Goal: Transaction & Acquisition: Download file/media

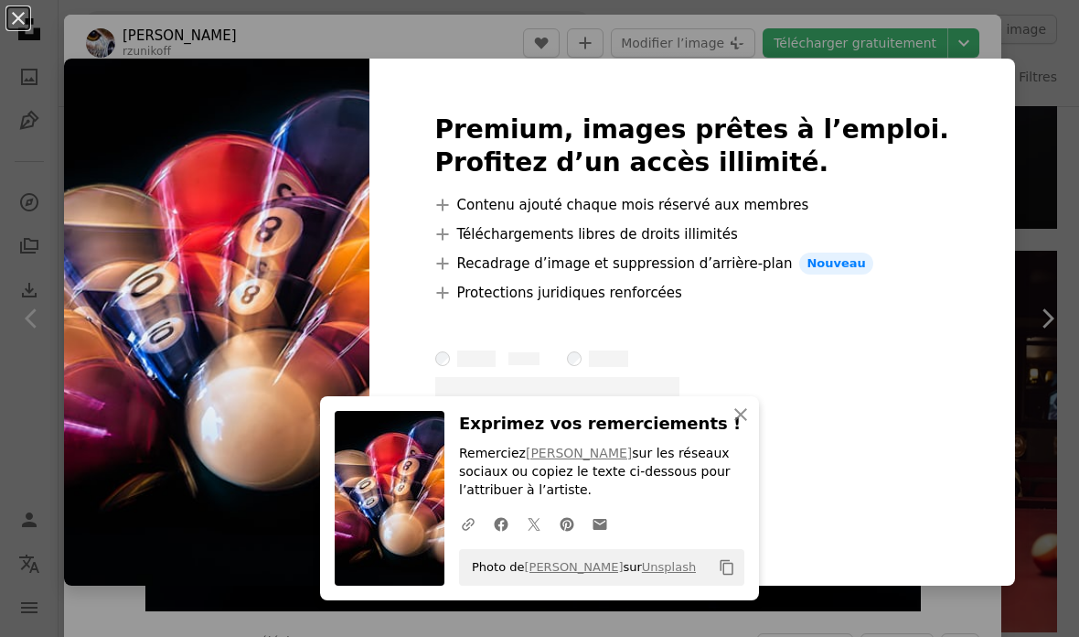
scroll to position [47, 0]
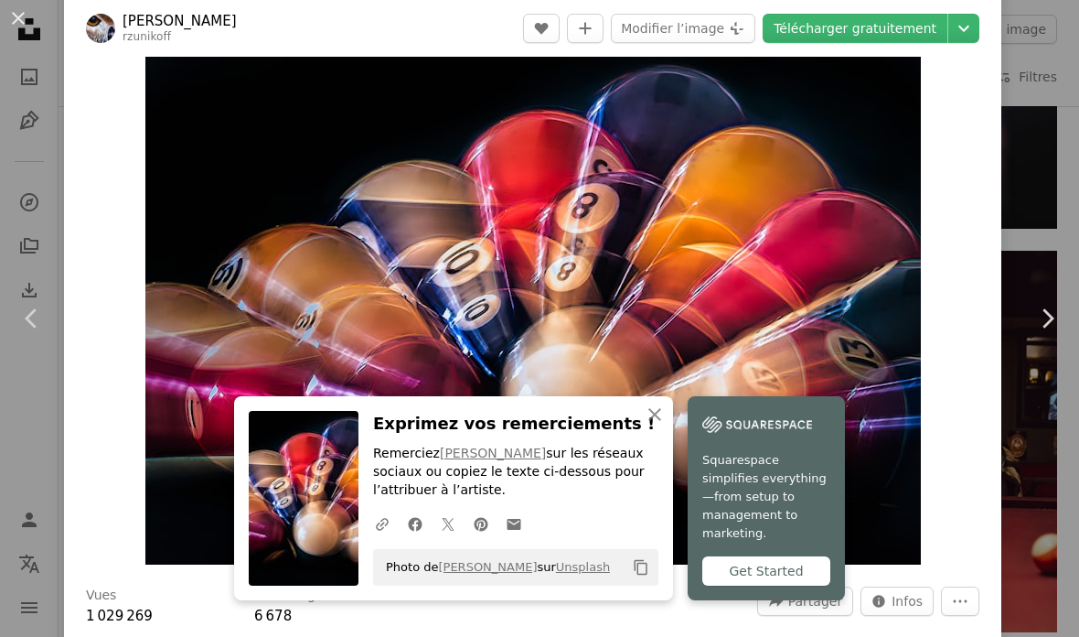
click at [27, 24] on button "An X shape" at bounding box center [18, 18] width 22 height 22
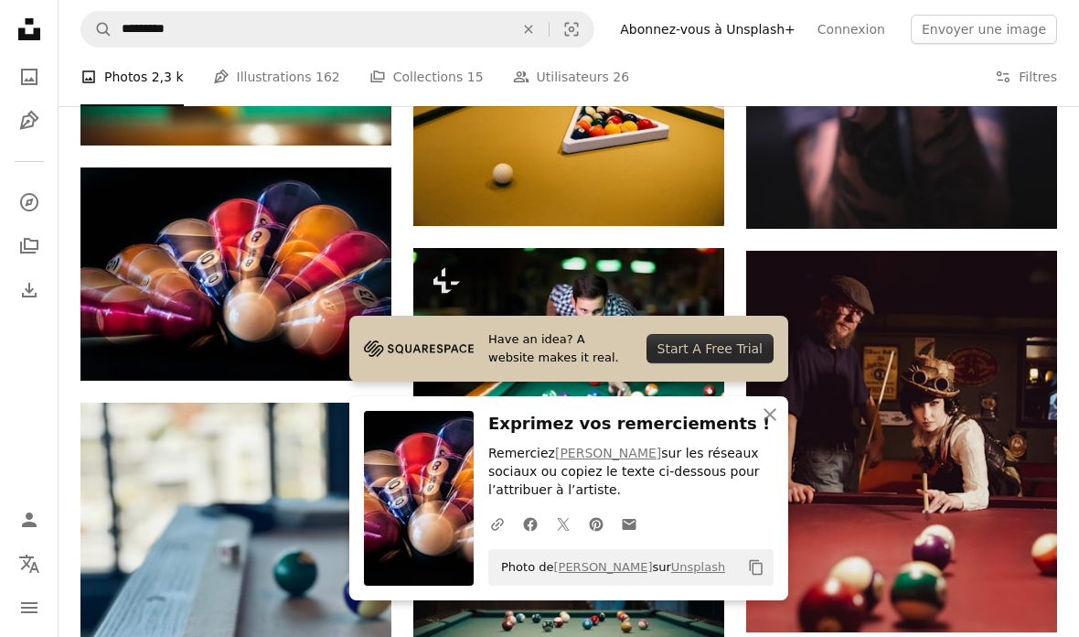
click at [778, 416] on icon "An X shape" at bounding box center [770, 414] width 22 height 22
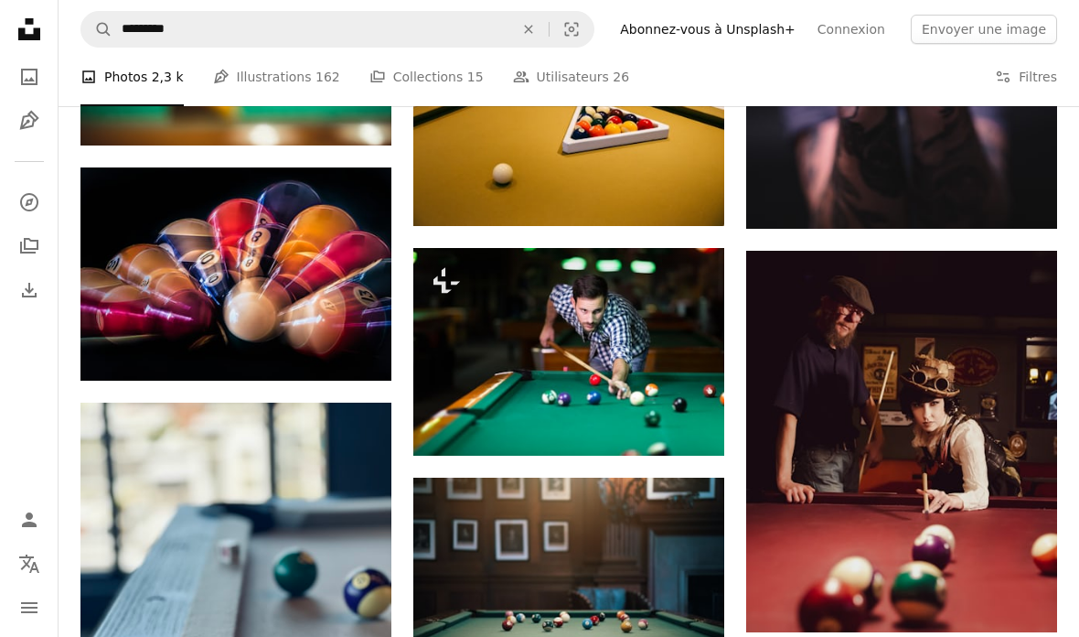
click at [365, 338] on link "Arrow pointing down" at bounding box center [355, 347] width 37 height 29
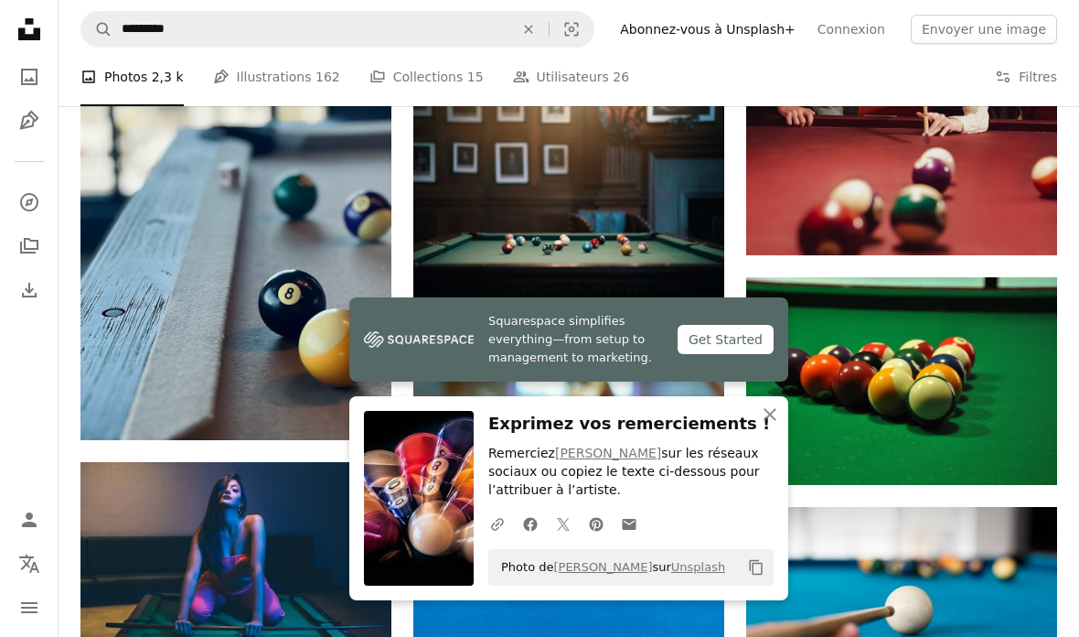
scroll to position [3969, 0]
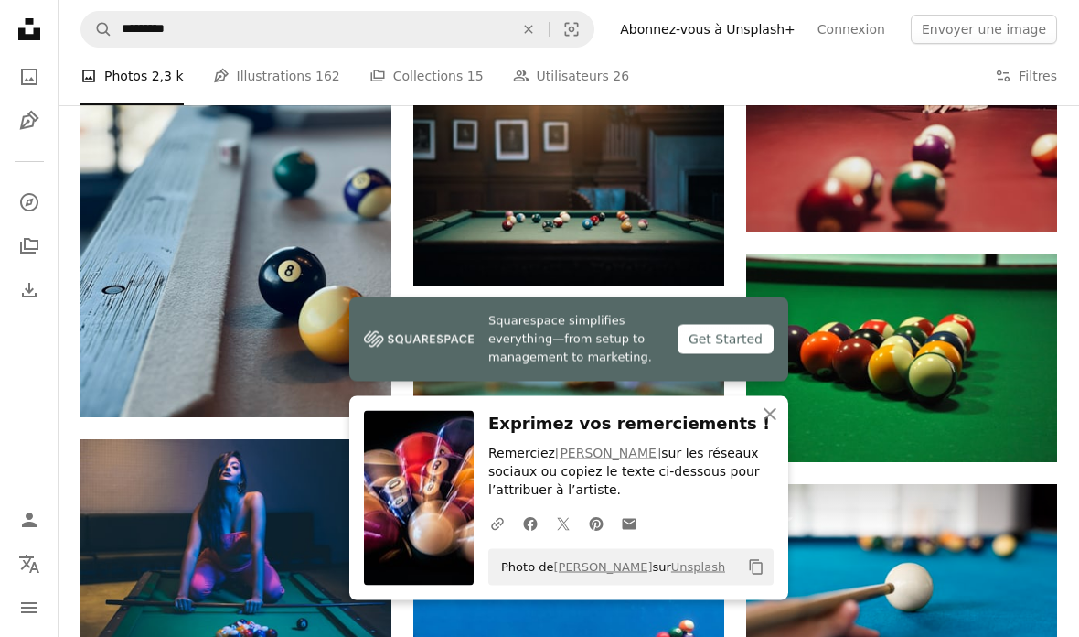
click at [772, 425] on icon "An X shape" at bounding box center [770, 414] width 22 height 22
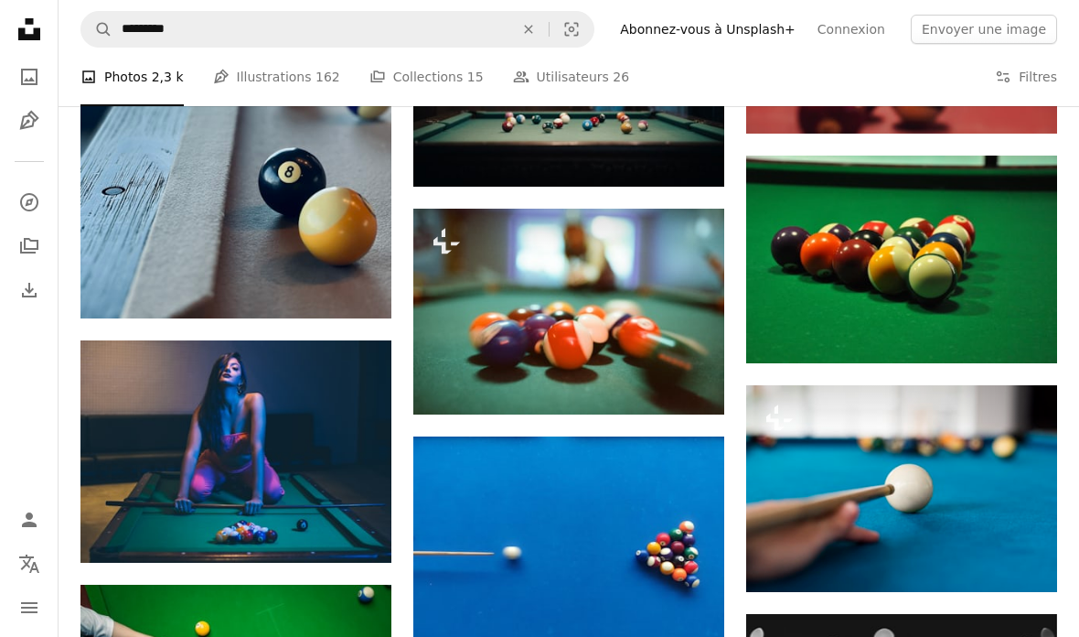
scroll to position [4065, 0]
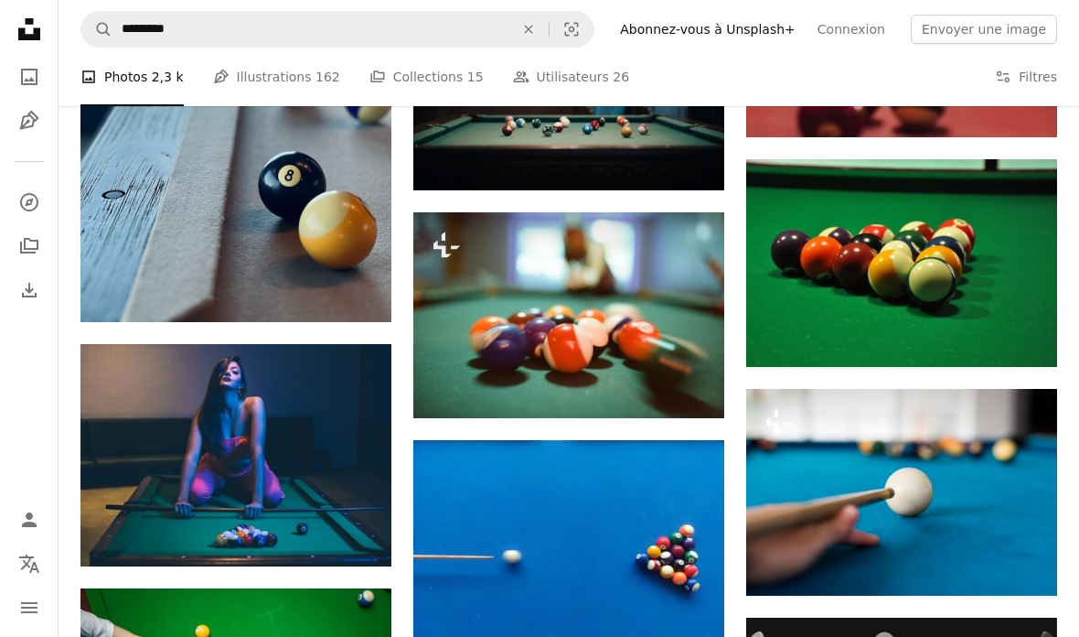
click at [205, 434] on img at bounding box center [235, 455] width 311 height 222
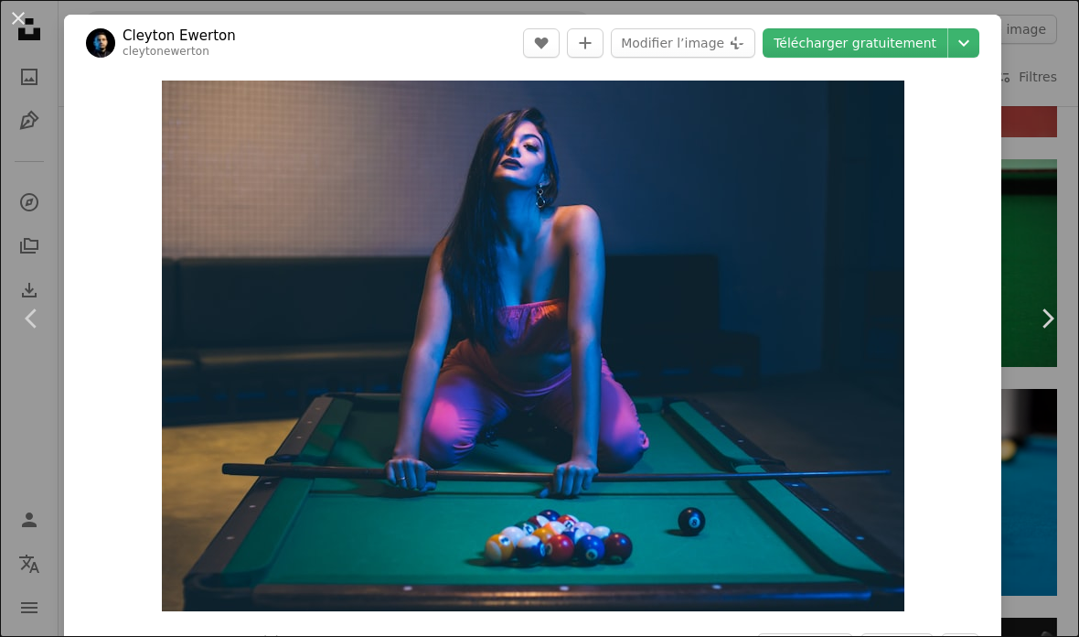
scroll to position [4138, 0]
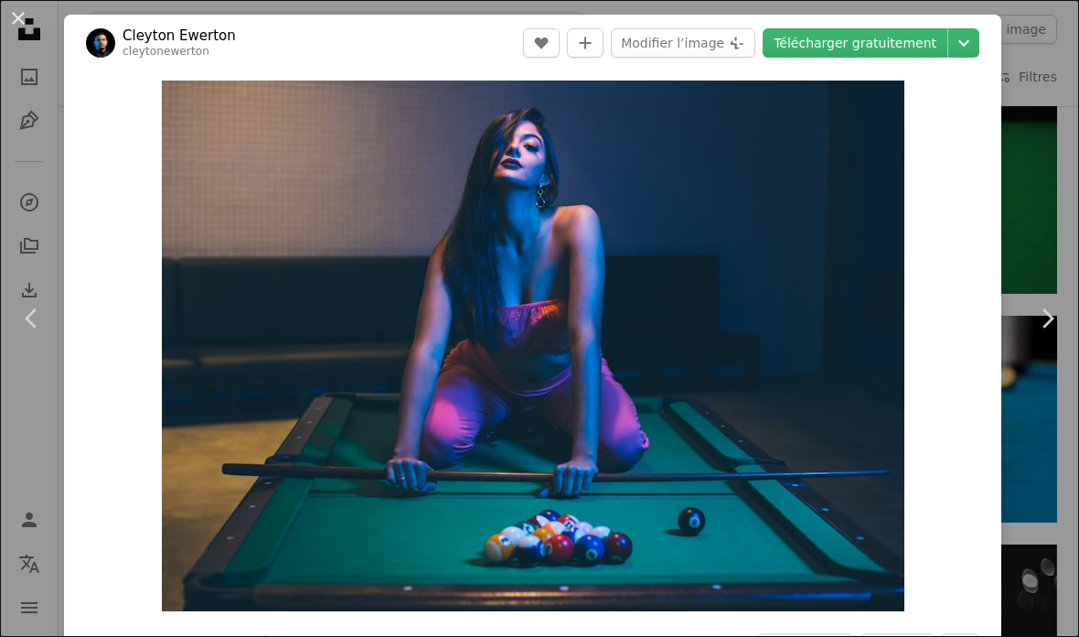
click at [22, 16] on button "An X shape" at bounding box center [18, 18] width 22 height 22
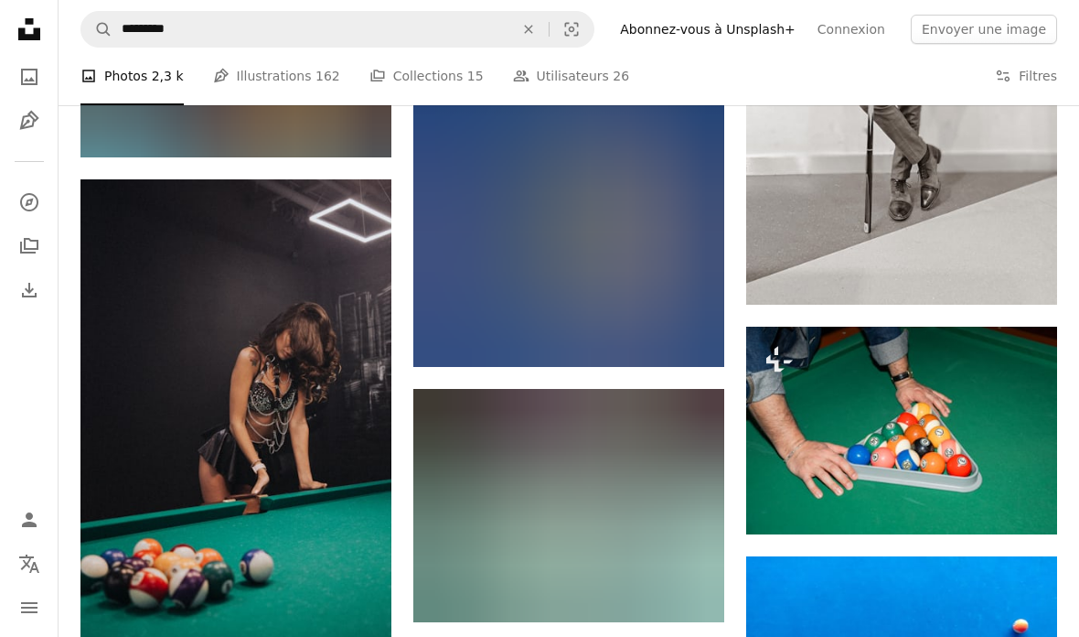
scroll to position [12383, 0]
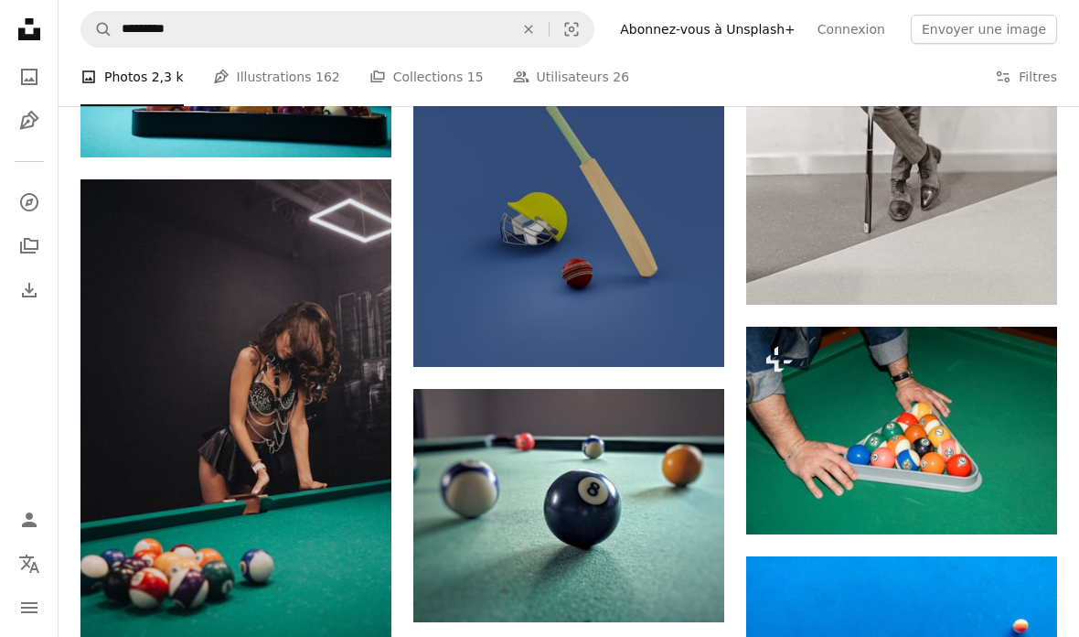
click at [267, 422] on img at bounding box center [235, 412] width 311 height 466
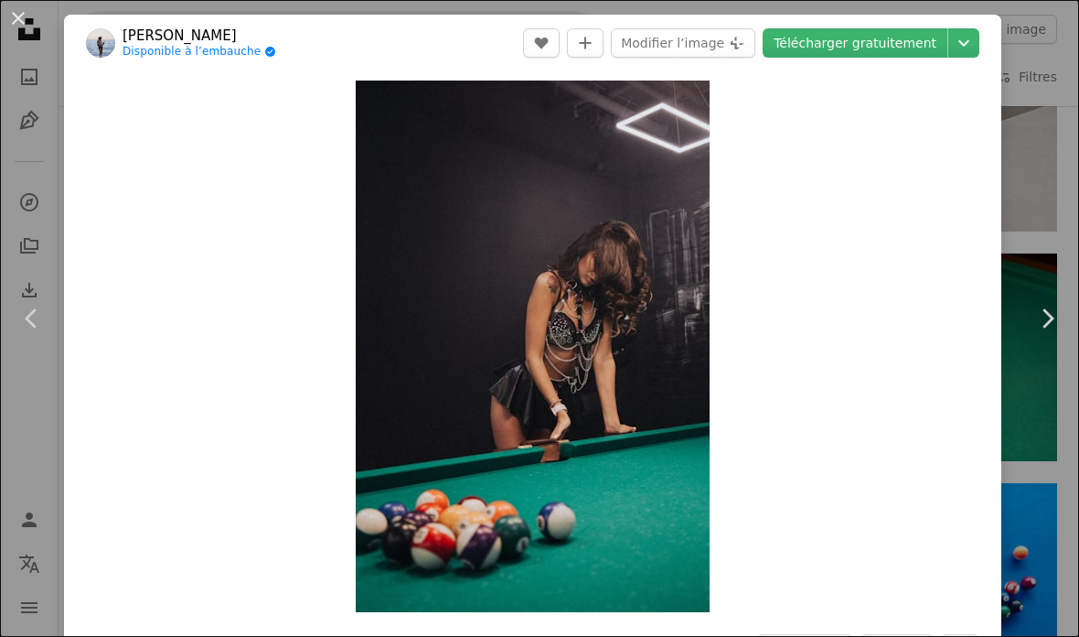
click at [27, 8] on button "An X shape" at bounding box center [18, 18] width 22 height 22
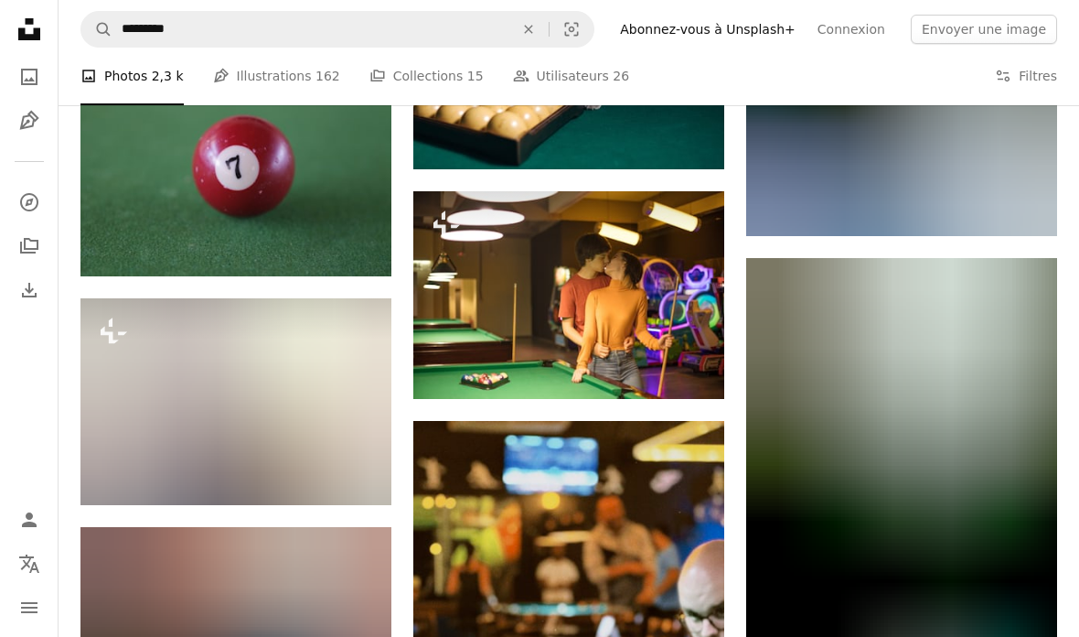
scroll to position [21331, 0]
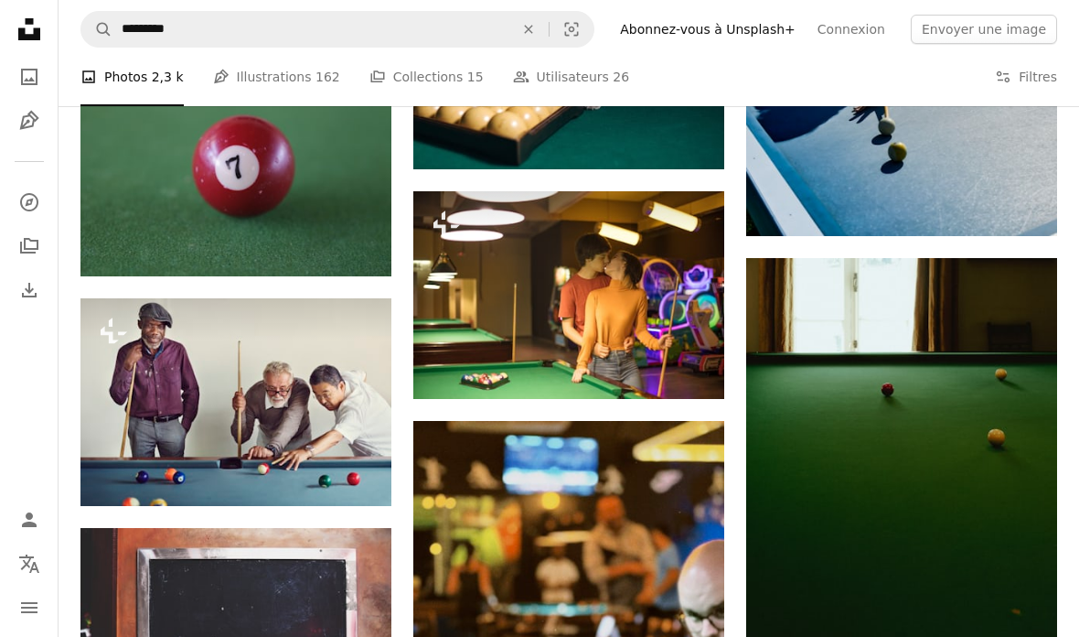
click at [200, 380] on img at bounding box center [235, 402] width 311 height 208
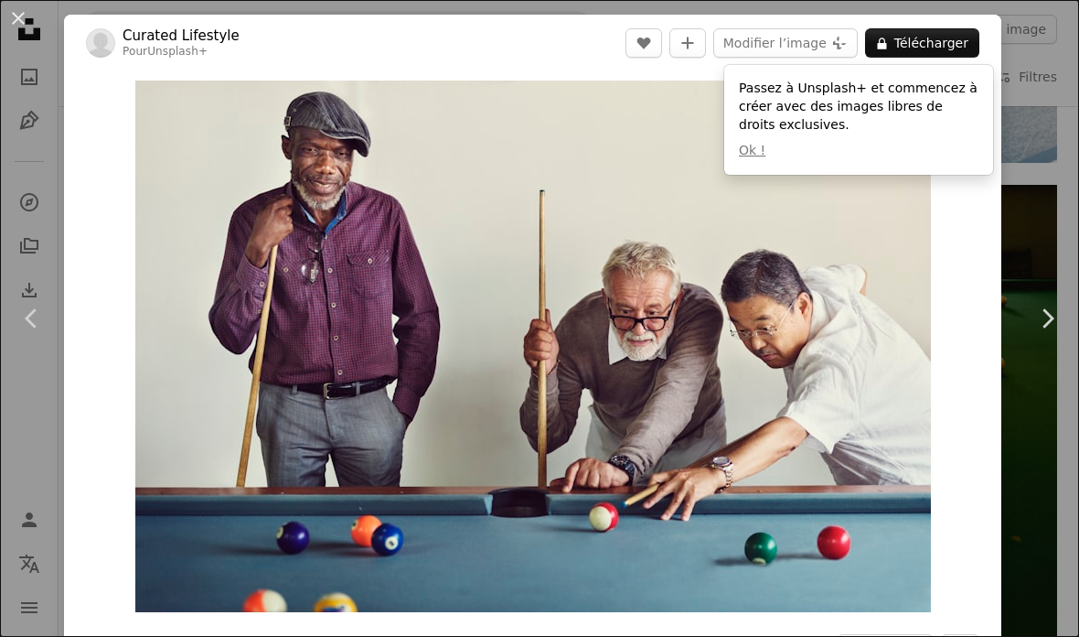
click at [29, 15] on button "An X shape" at bounding box center [18, 18] width 22 height 22
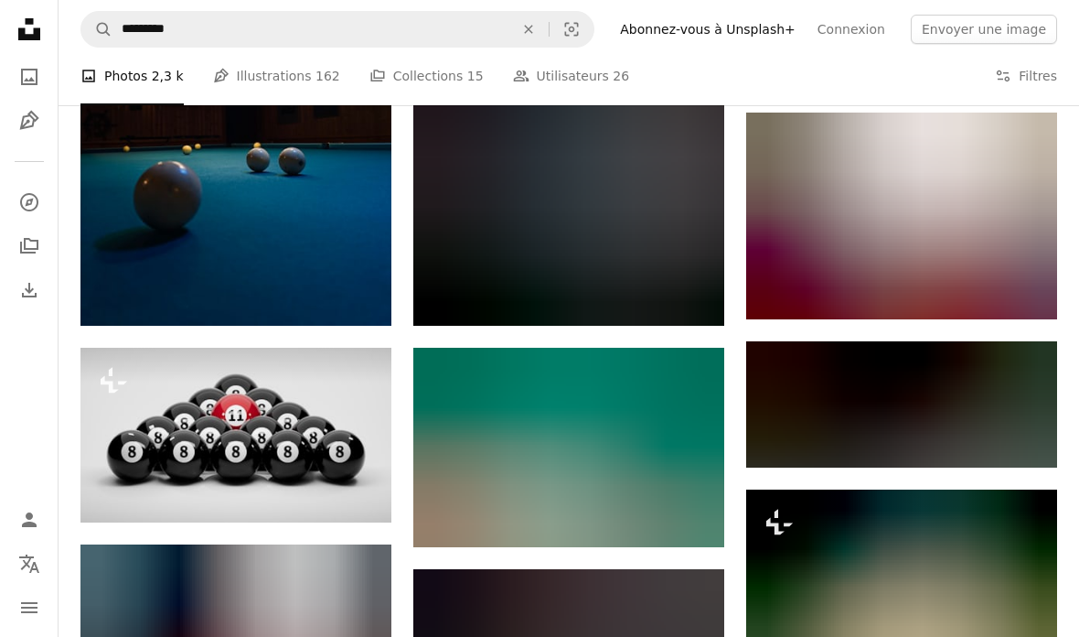
scroll to position [31785, 0]
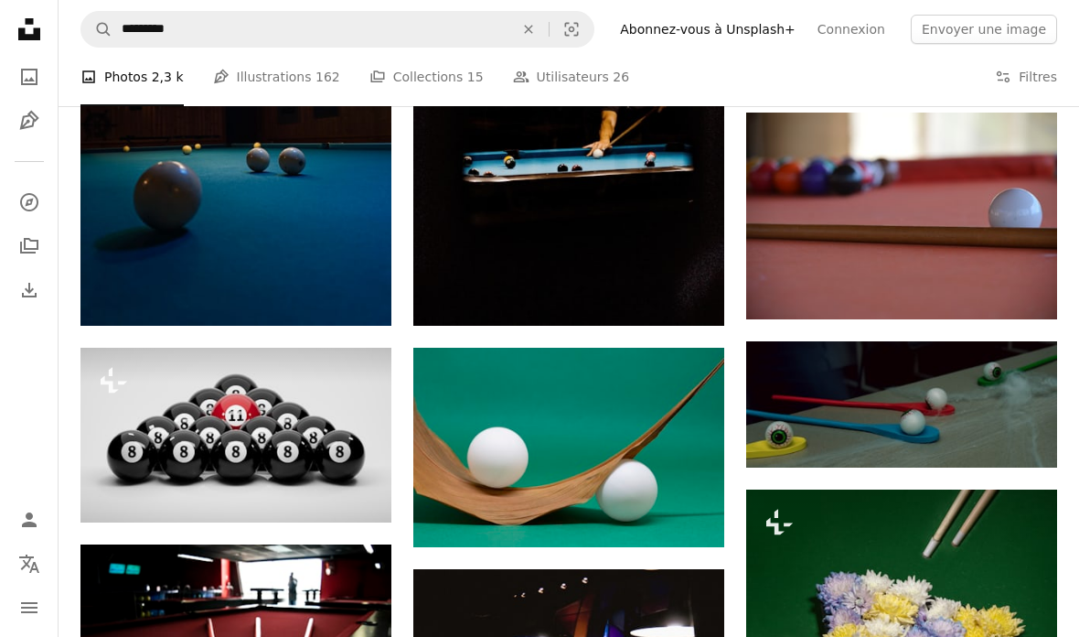
click at [214, 417] on img at bounding box center [235, 435] width 311 height 175
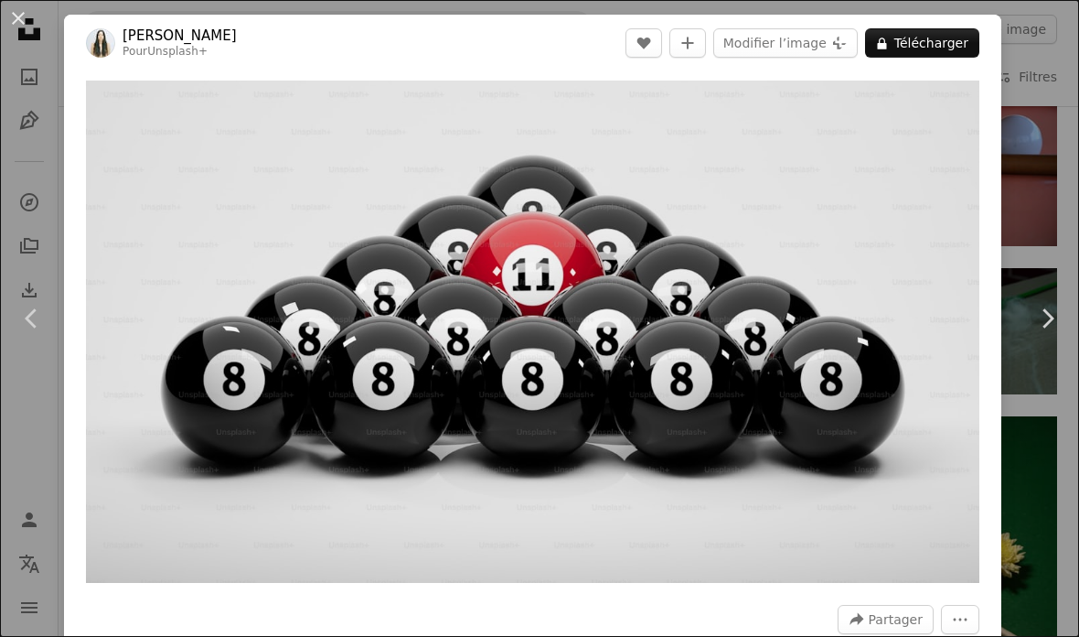
click at [938, 40] on button "A lock Télécharger" at bounding box center [922, 42] width 114 height 29
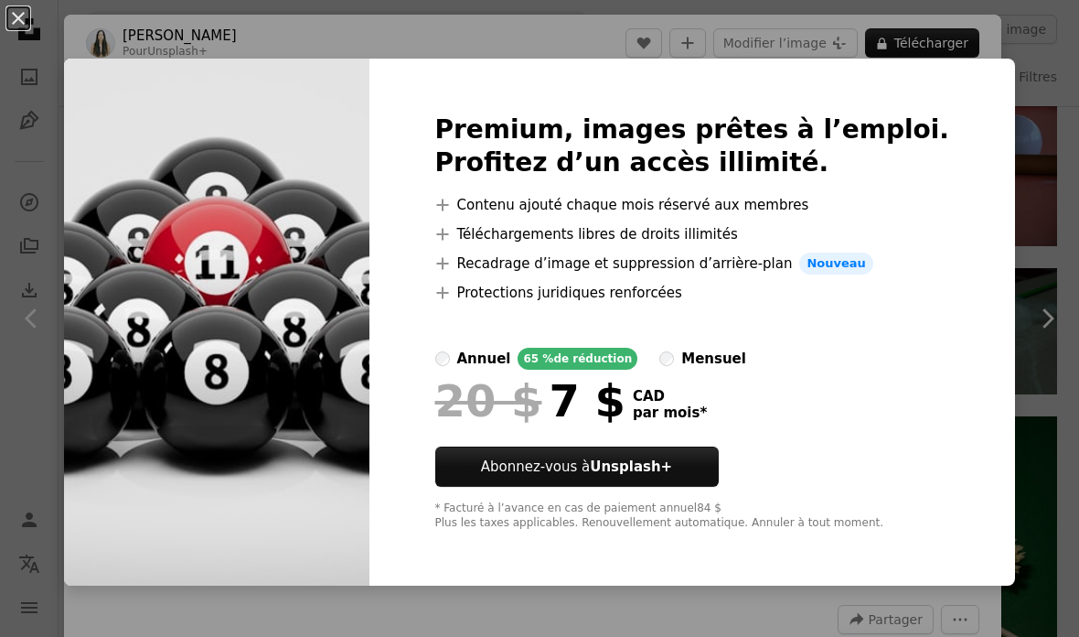
click at [29, 17] on button "An X shape" at bounding box center [18, 18] width 22 height 22
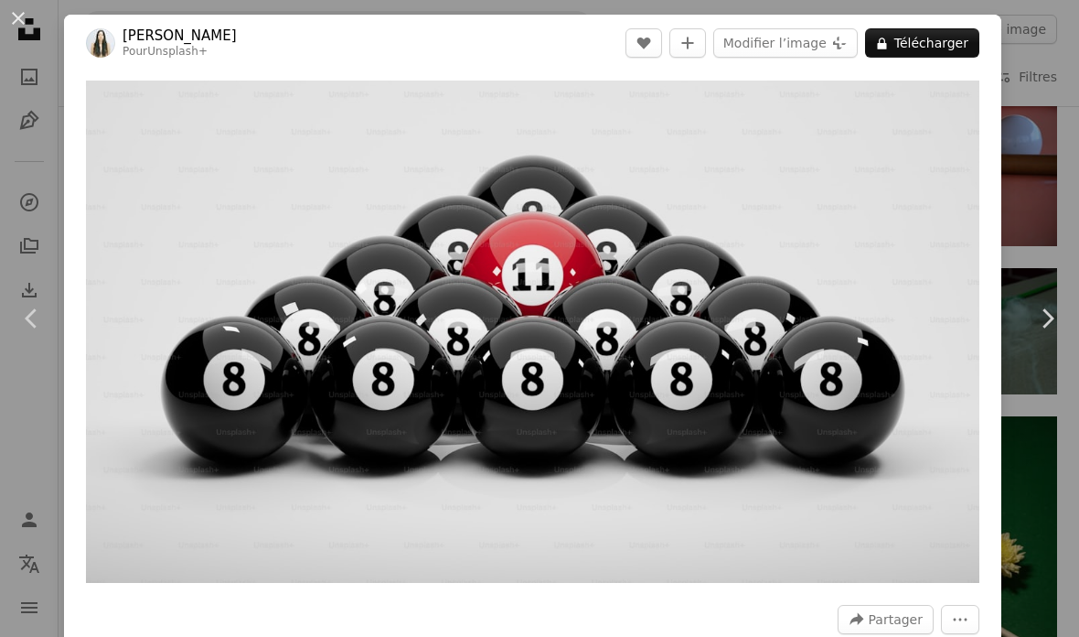
click at [557, 360] on img "Zoom sur cette image" at bounding box center [533, 331] width 894 height 502
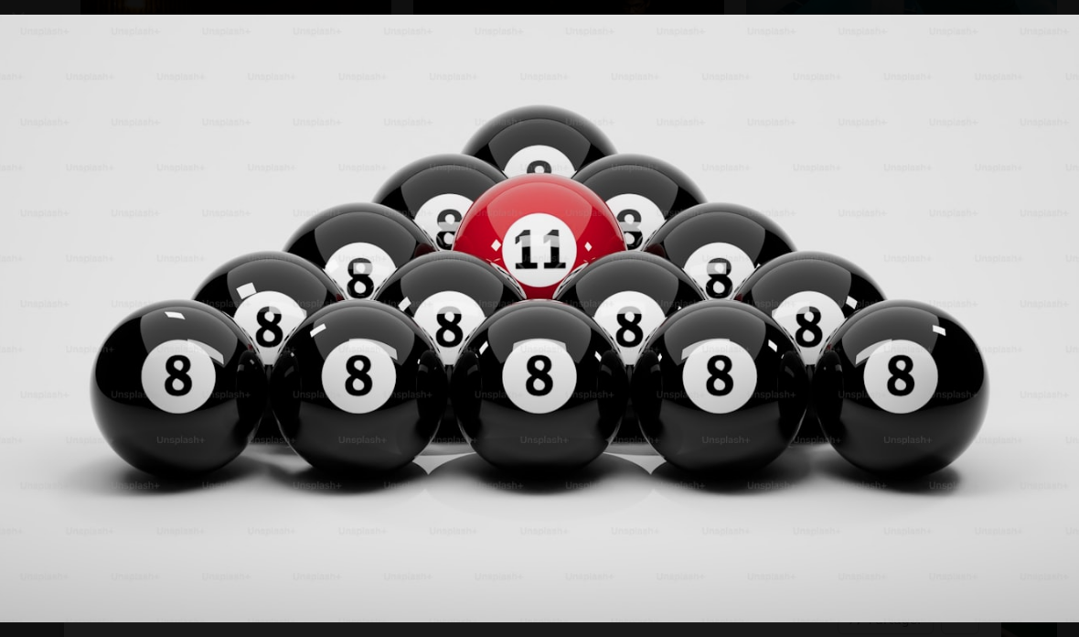
click at [448, 525] on img "Zoom arrière sur cette image" at bounding box center [539, 319] width 1081 height 608
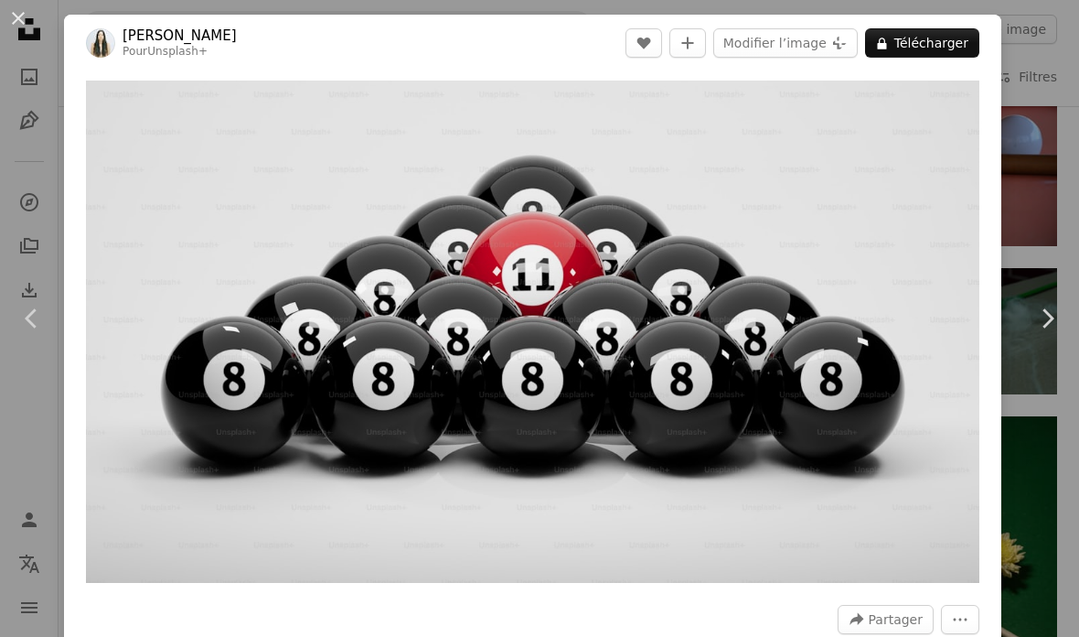
click at [480, 497] on img "Zoom sur cette image" at bounding box center [533, 331] width 894 height 502
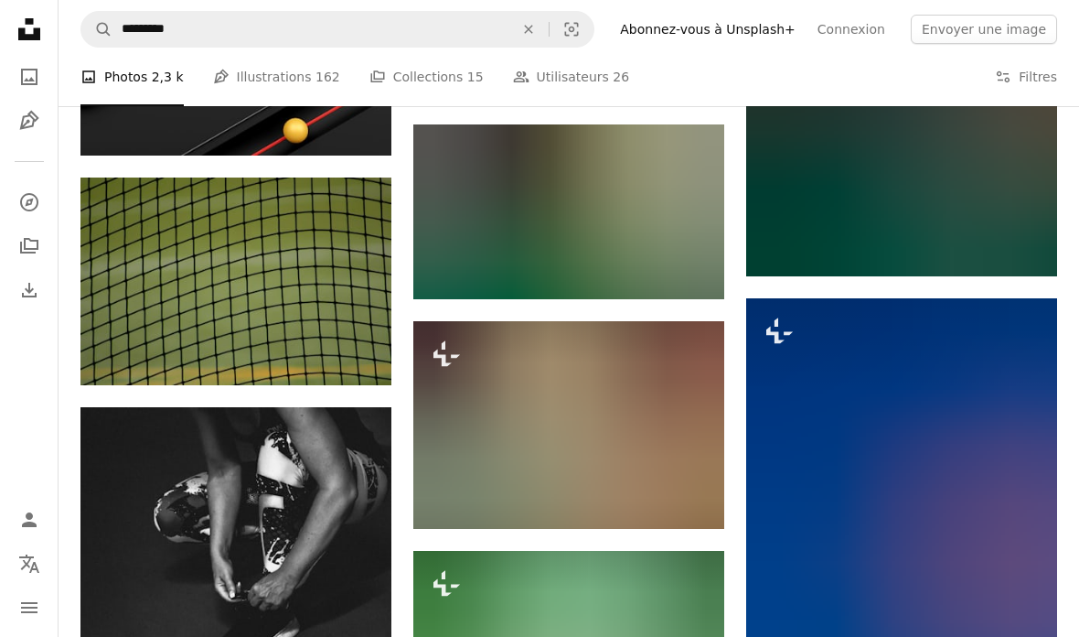
scroll to position [47317, 0]
